Goal: Check status: Check status

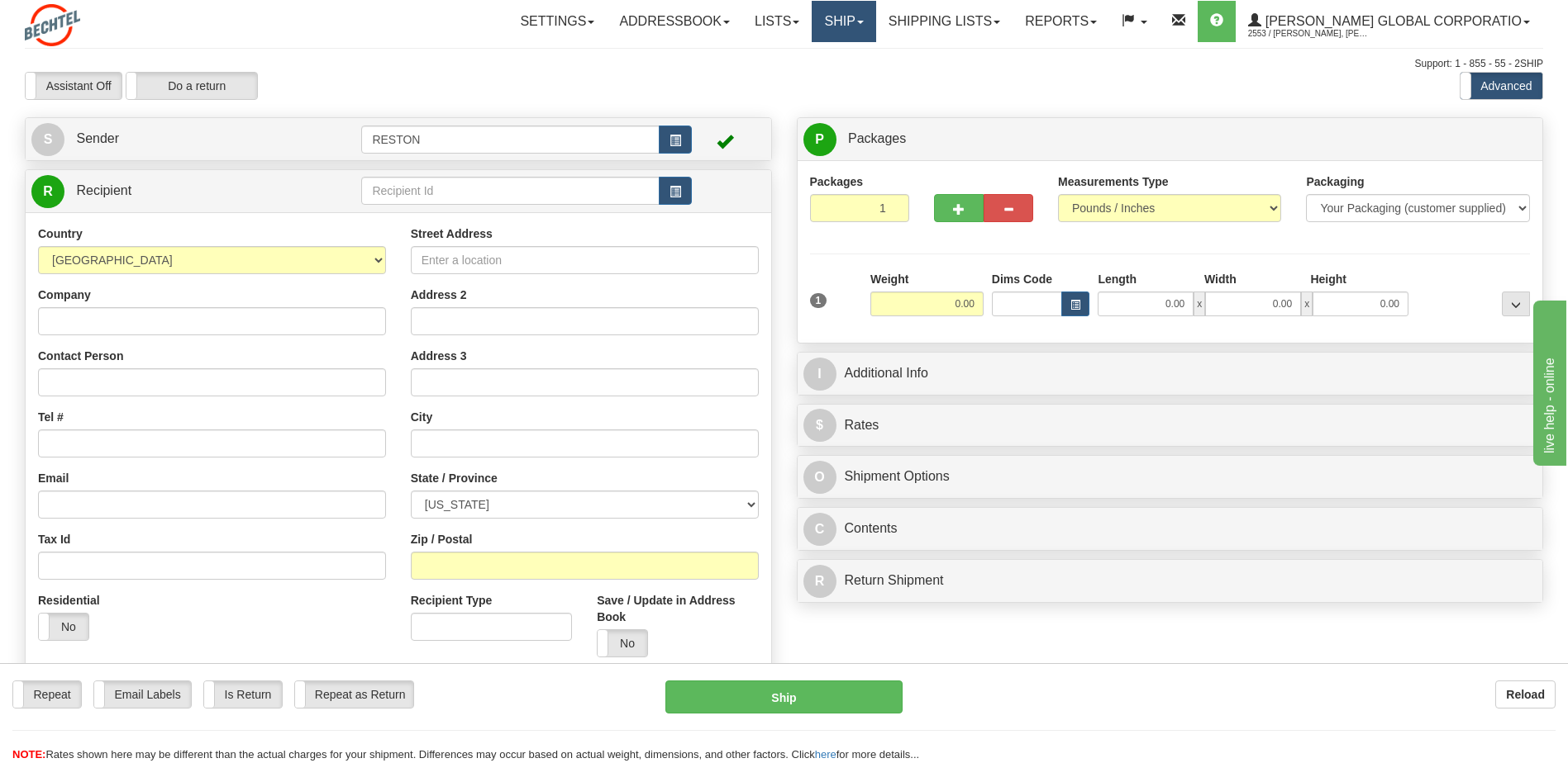
click at [875, 18] on link "Ship" at bounding box center [843, 22] width 64 height 41
click at [811, 17] on link "Lists" at bounding box center [777, 22] width 69 height 41
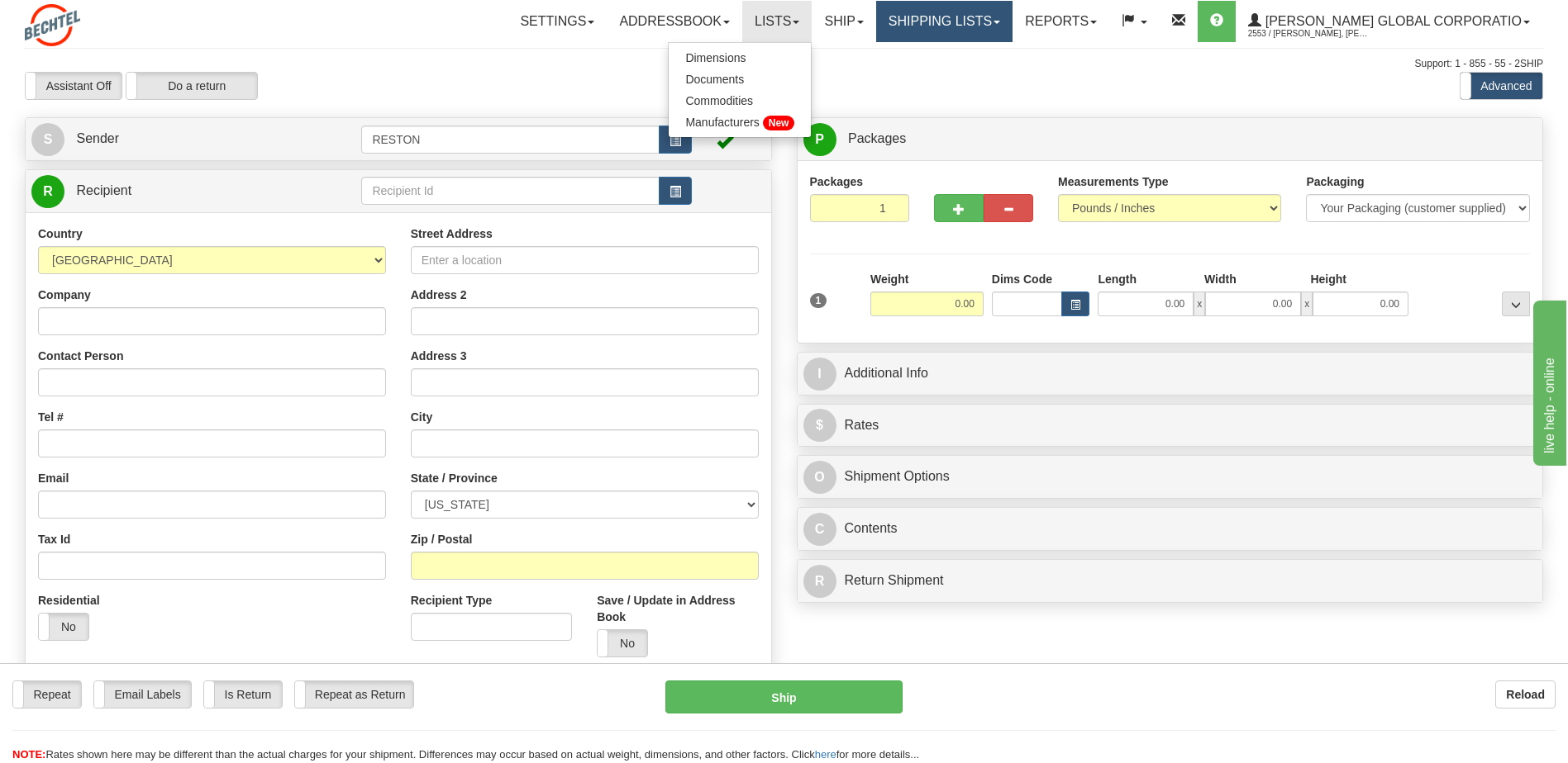
click at [1012, 29] on link "Shipping lists" at bounding box center [944, 22] width 137 height 41
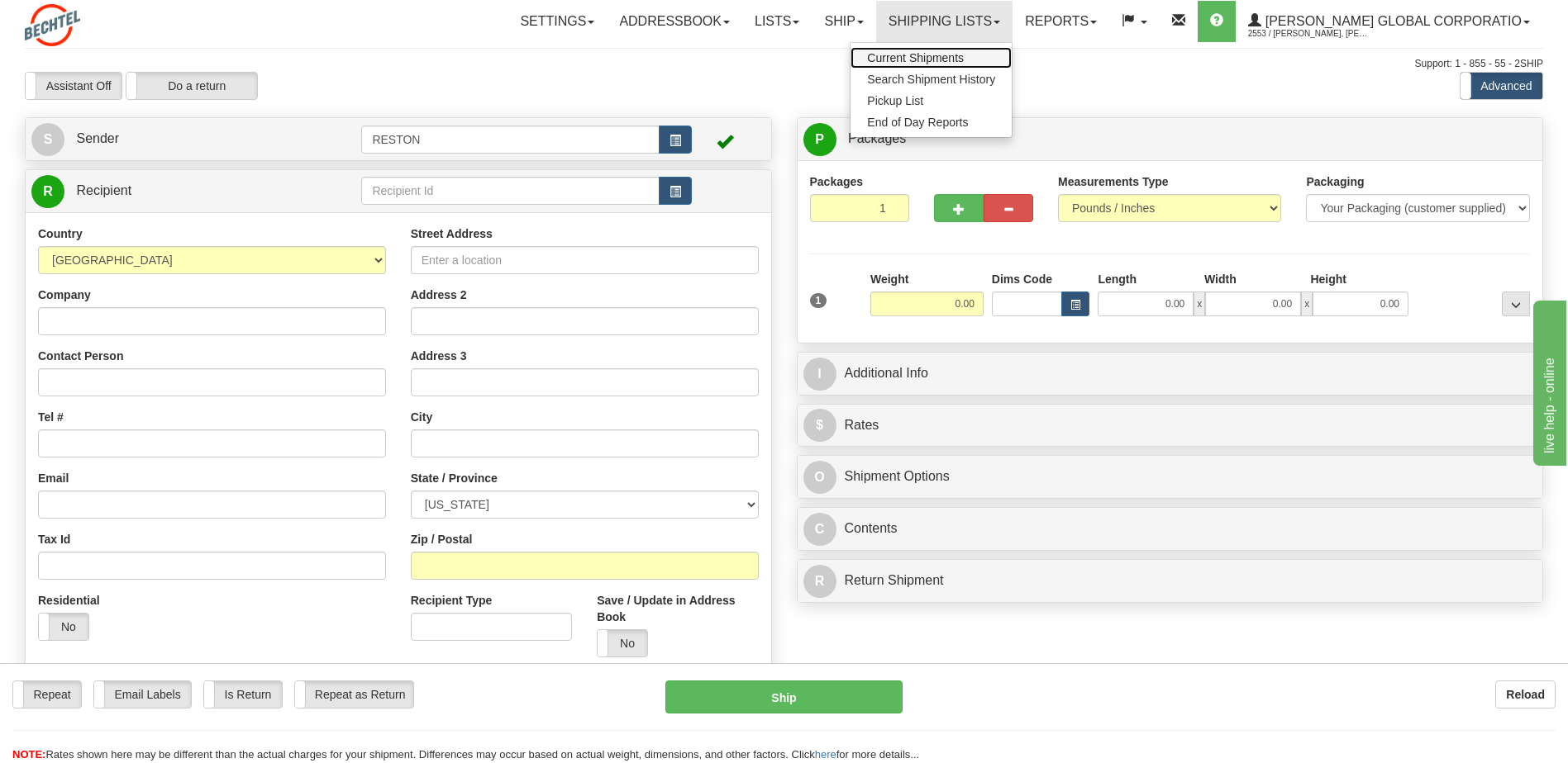
click at [1009, 53] on link "Current Shipments" at bounding box center [931, 57] width 161 height 22
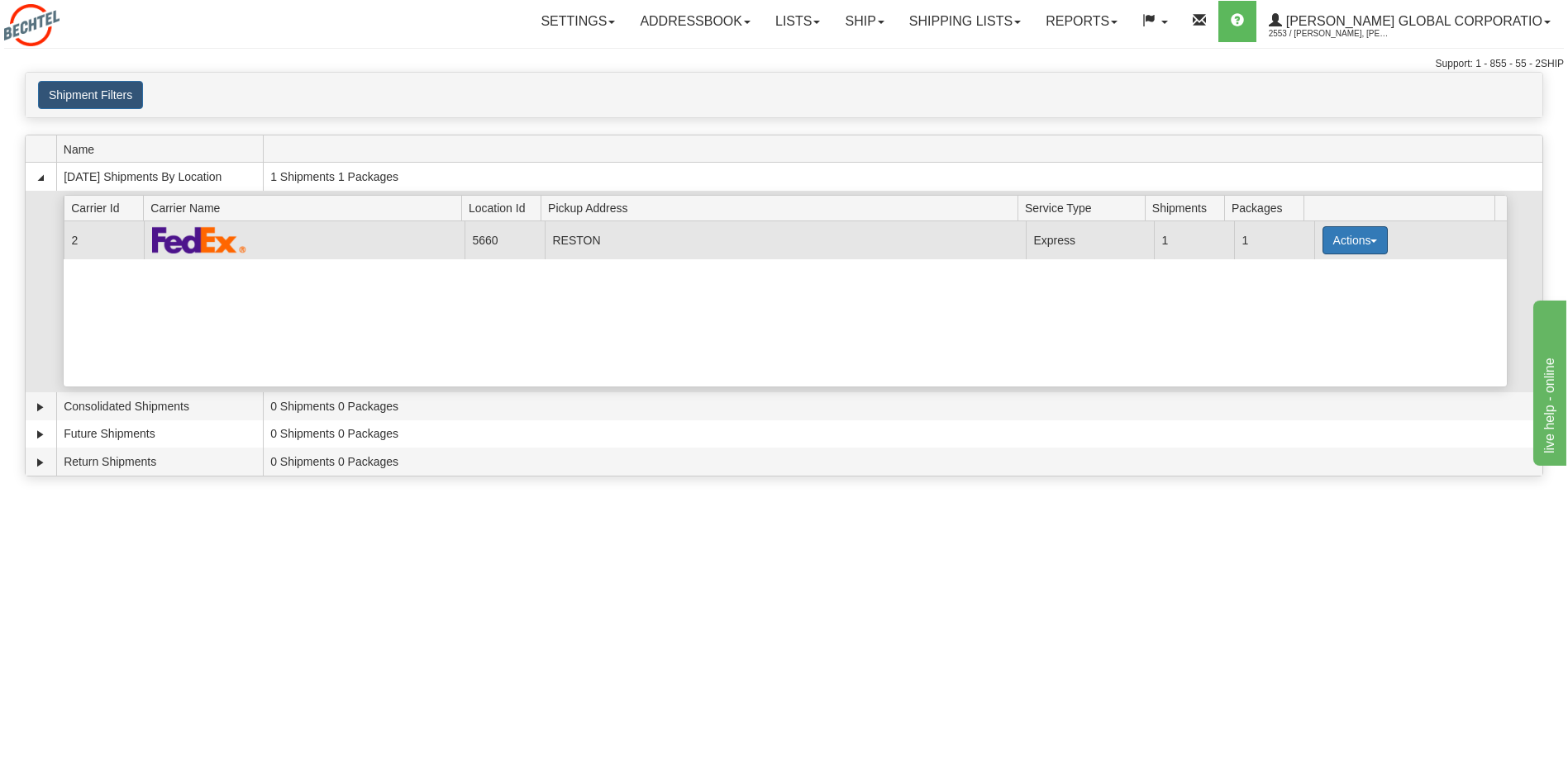
click at [1365, 237] on button "Actions" at bounding box center [1355, 240] width 66 height 28
click at [1343, 272] on link "Details" at bounding box center [1320, 271] width 132 height 22
